Goal: Navigation & Orientation: Find specific page/section

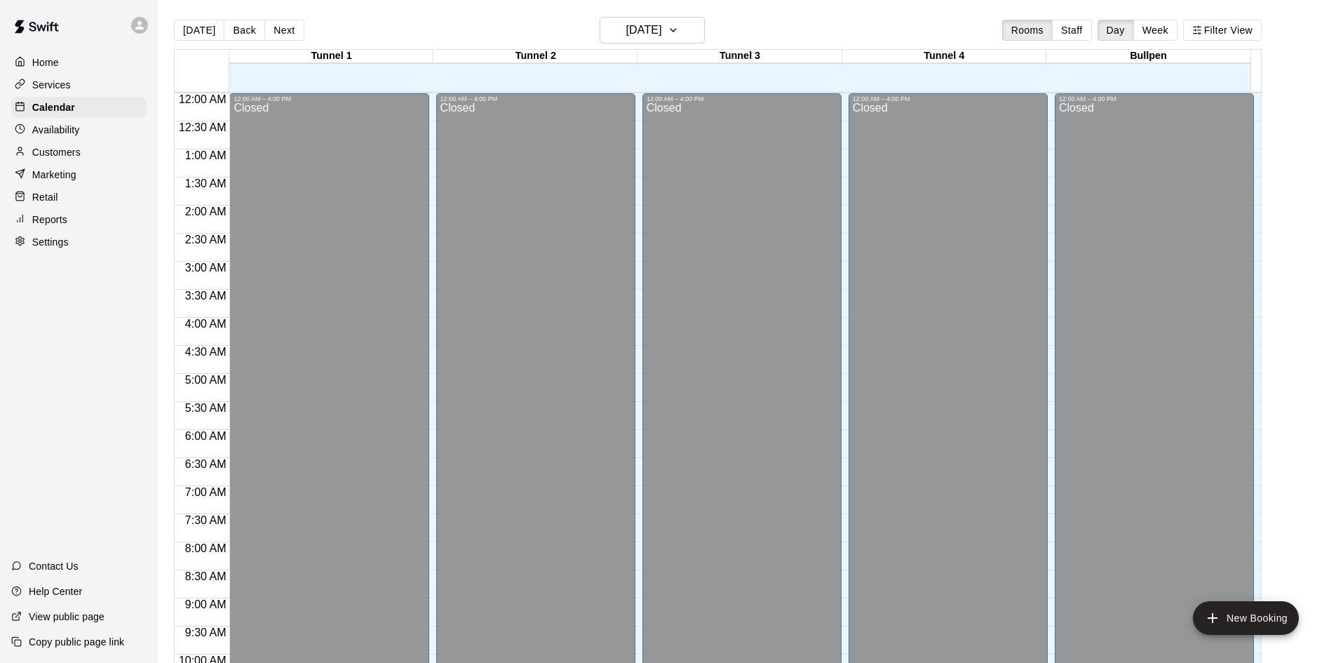
scroll to position [719, 0]
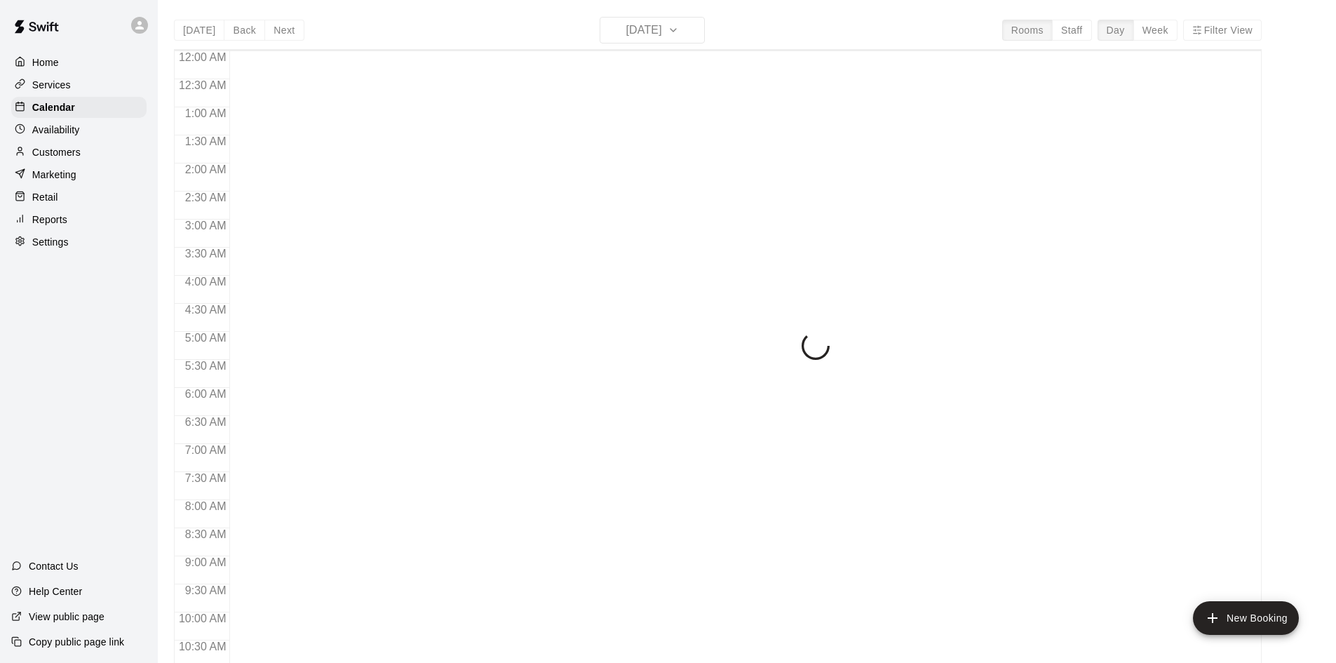
scroll to position [719, 0]
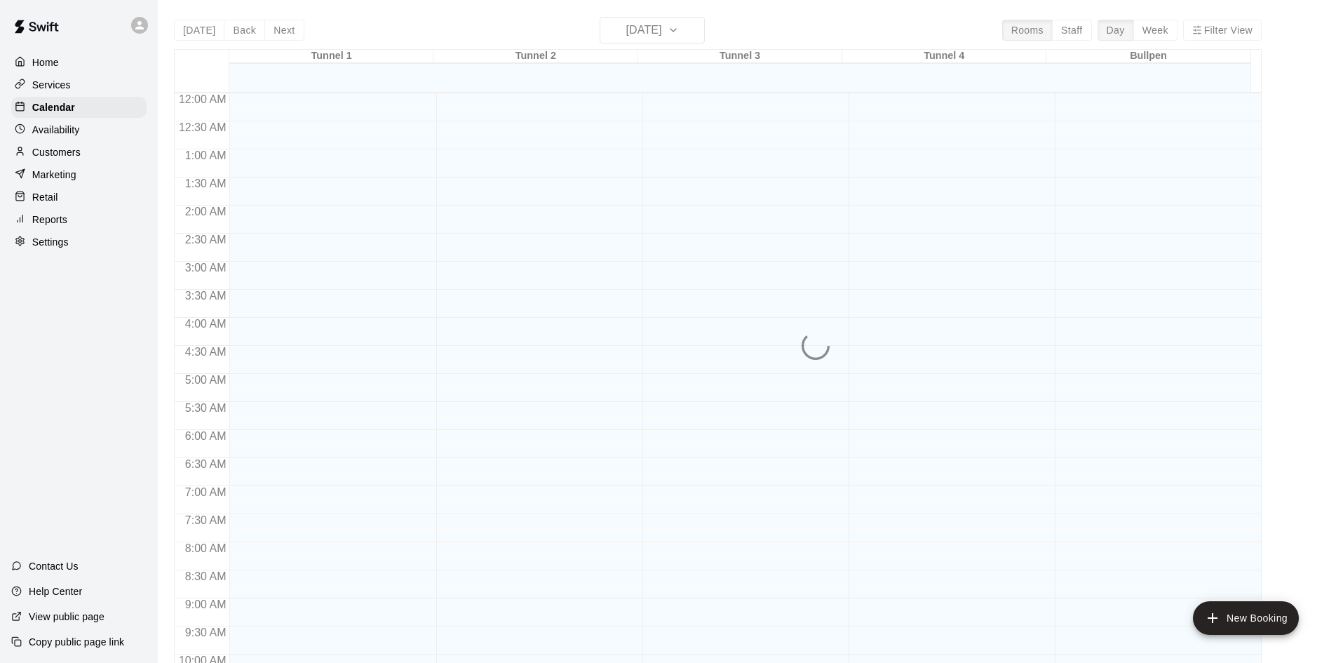
scroll to position [719, 0]
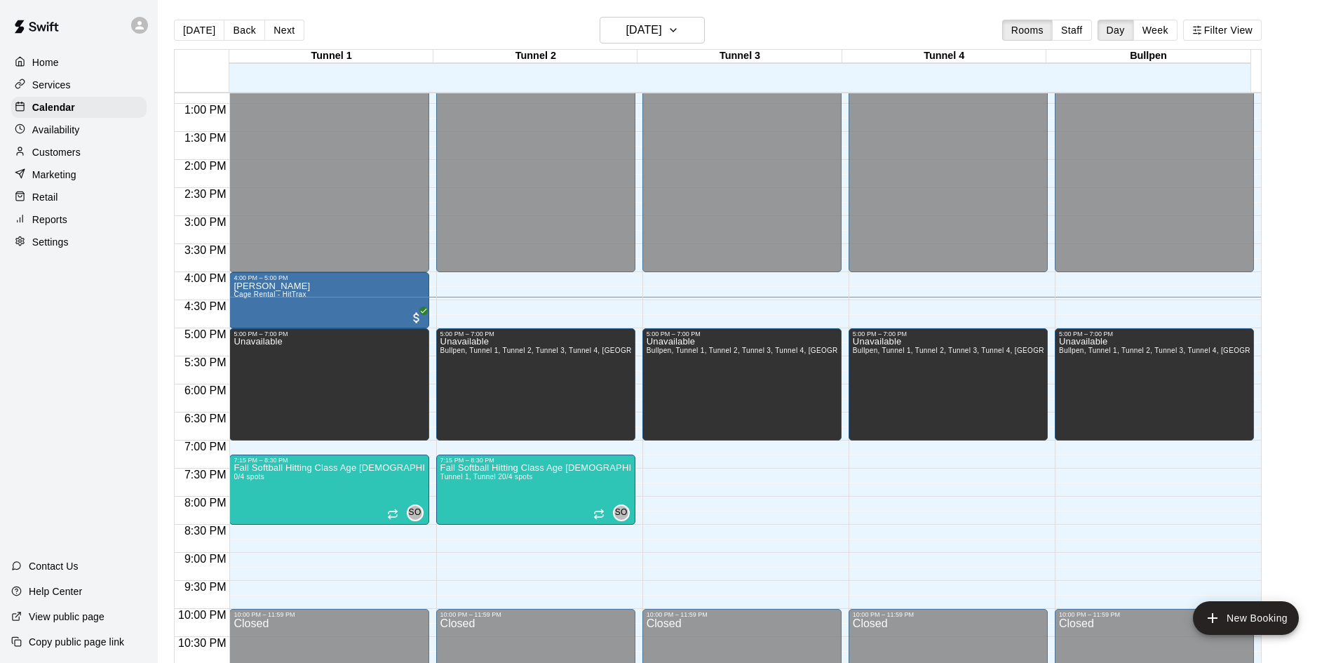
click at [74, 93] on div "Services" at bounding box center [78, 84] width 135 height 21
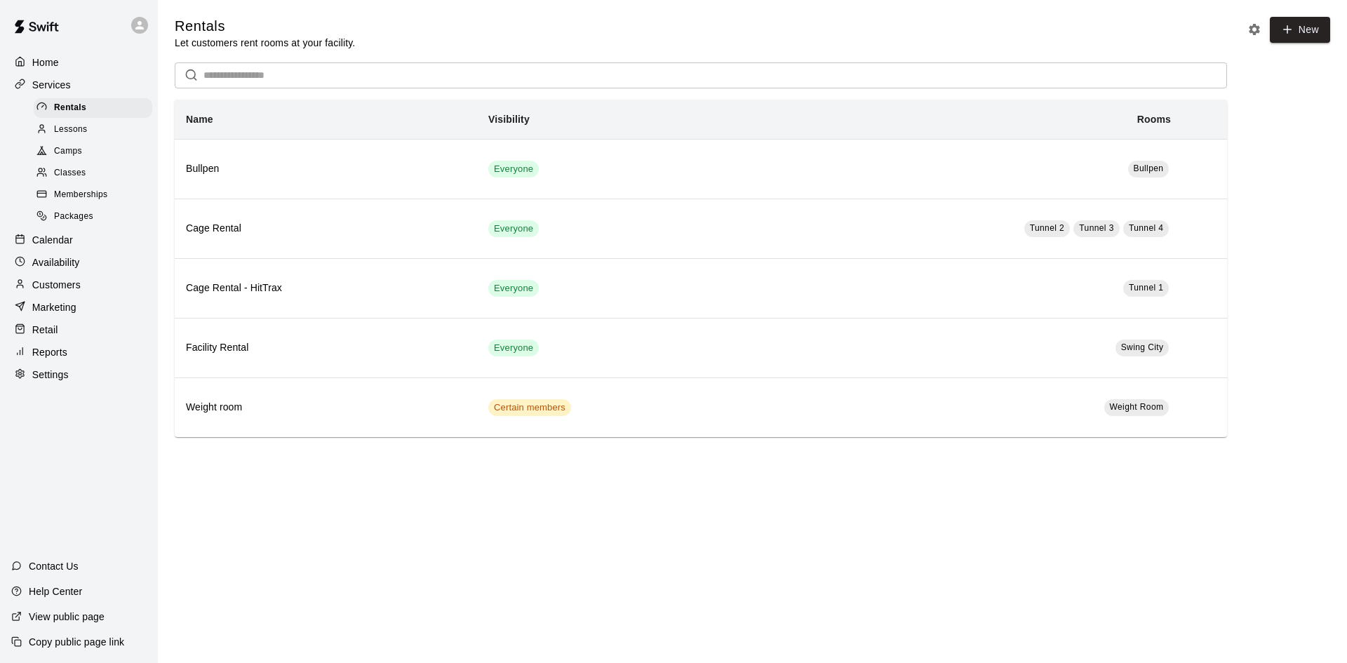
click at [90, 126] on div "Lessons" at bounding box center [93, 130] width 119 height 20
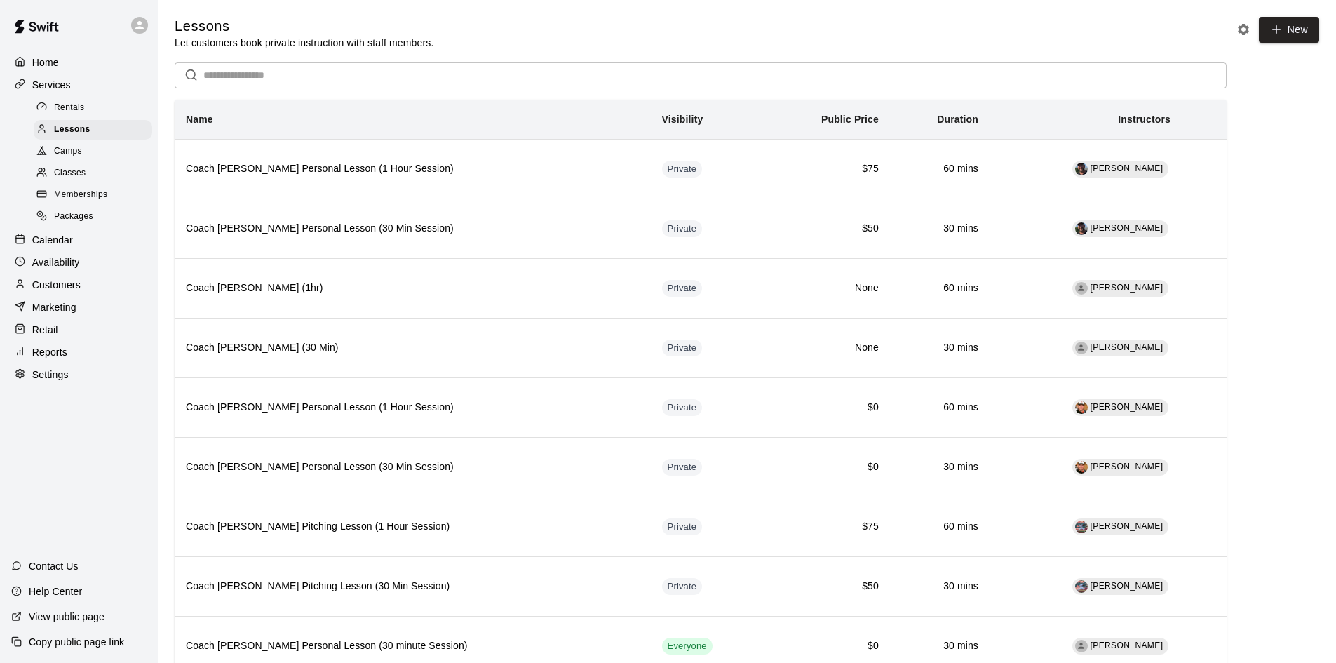
click at [51, 240] on p "Calendar" at bounding box center [52, 240] width 41 height 14
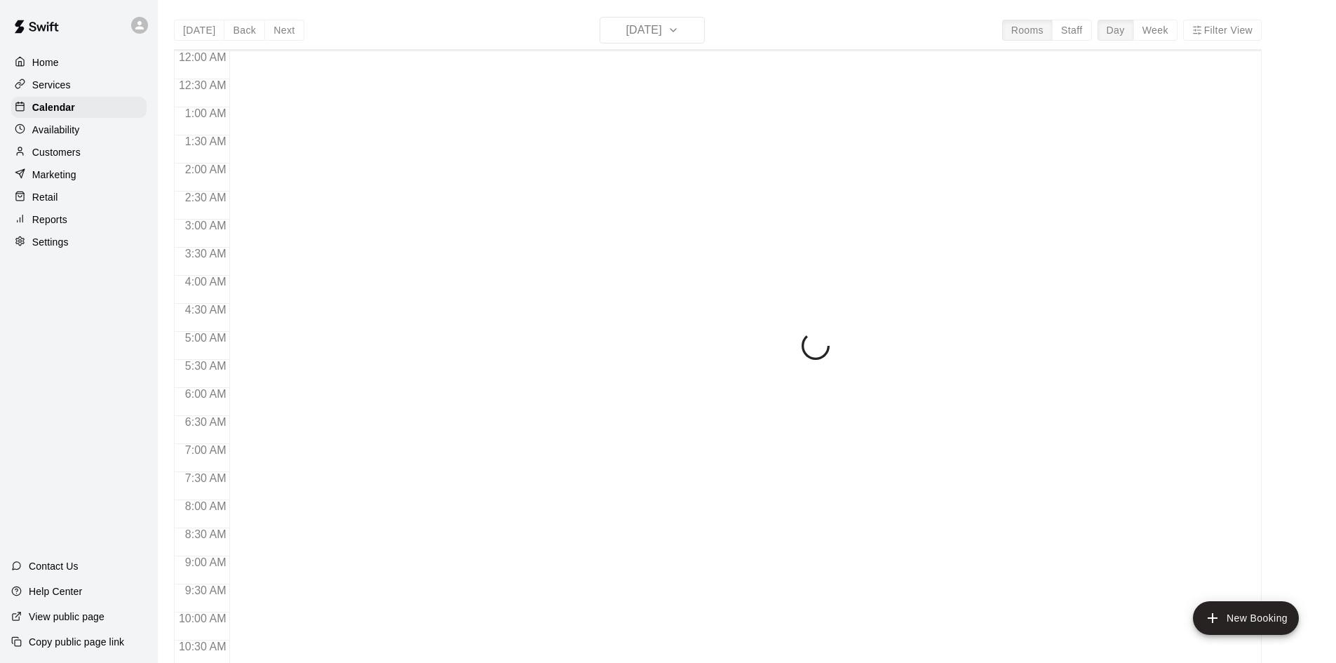
scroll to position [719, 0]
